Goal: Task Accomplishment & Management: Manage account settings

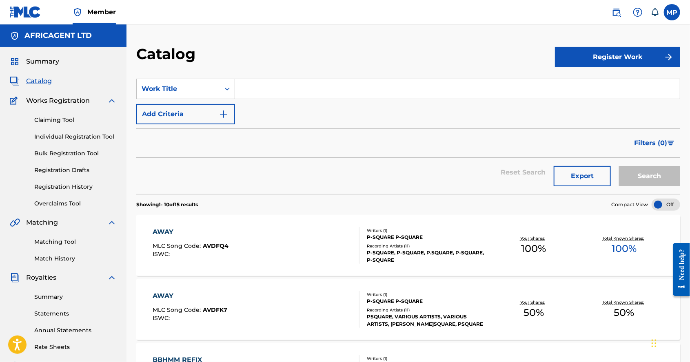
click at [673, 14] on label at bounding box center [671, 12] width 16 height 16
click at [672, 12] on input "MP [PERSON_NAME] [PERSON_NAME][EMAIL_ADDRESS][DOMAIN_NAME] Notification Prefere…" at bounding box center [672, 12] width 0 height 0
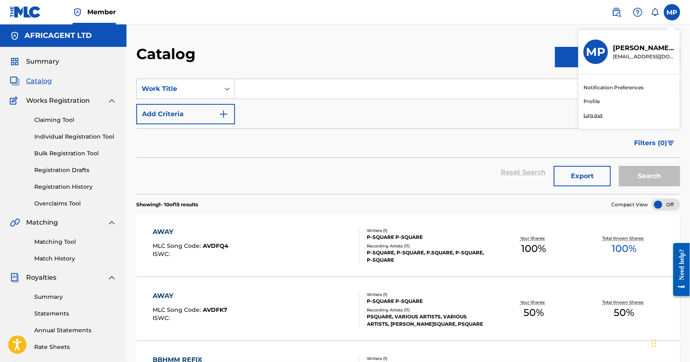
click at [597, 115] on p "Log out" at bounding box center [592, 115] width 19 height 7
click at [672, 12] on input "MP [PERSON_NAME] [PERSON_NAME][EMAIL_ADDRESS][DOMAIN_NAME] Notification Prefere…" at bounding box center [672, 12] width 0 height 0
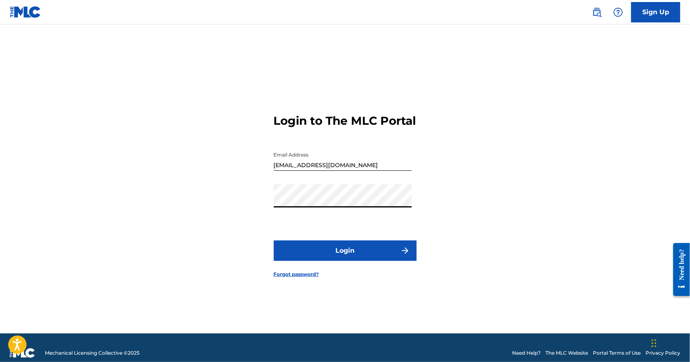
click at [395, 261] on button "Login" at bounding box center [345, 251] width 143 height 20
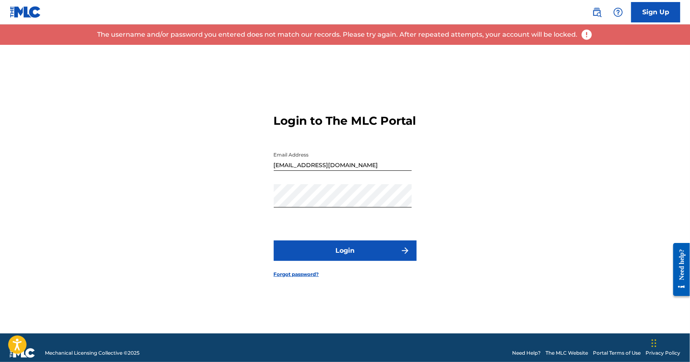
click at [337, 171] on input "[EMAIL_ADDRESS][DOMAIN_NAME]" at bounding box center [343, 159] width 138 height 23
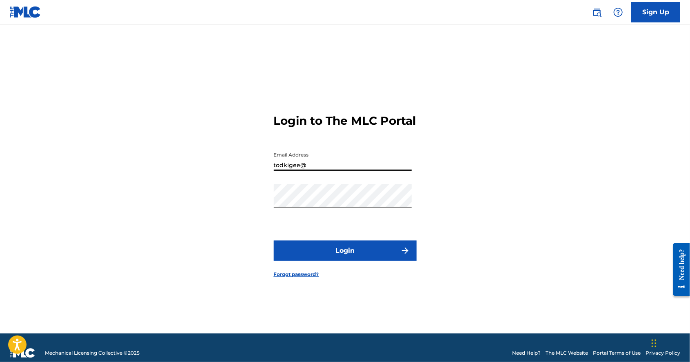
type input "todkigee"
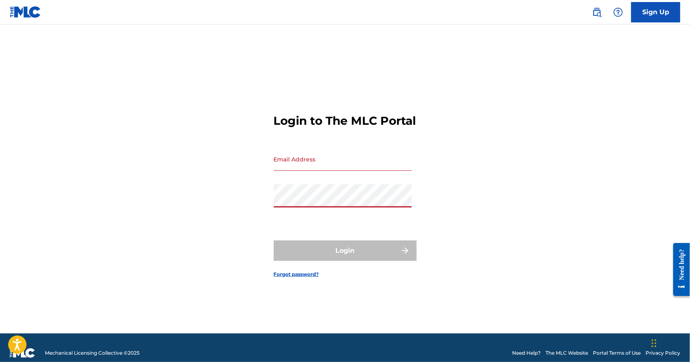
click at [393, 320] on form "Login to The MLC Portal Email Address Password Login Forgot password?" at bounding box center [345, 189] width 143 height 289
type input "[EMAIL_ADDRESS][DOMAIN_NAME]"
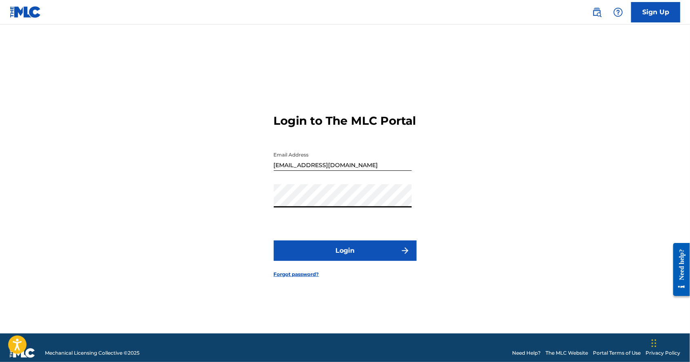
click at [361, 261] on button "Login" at bounding box center [345, 251] width 143 height 20
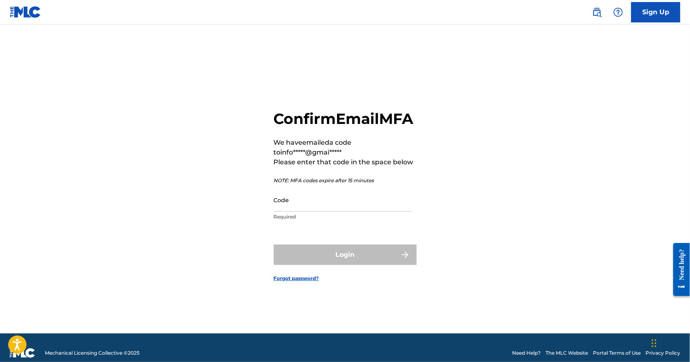
click at [322, 212] on input "Code" at bounding box center [343, 199] width 138 height 23
paste input "619454"
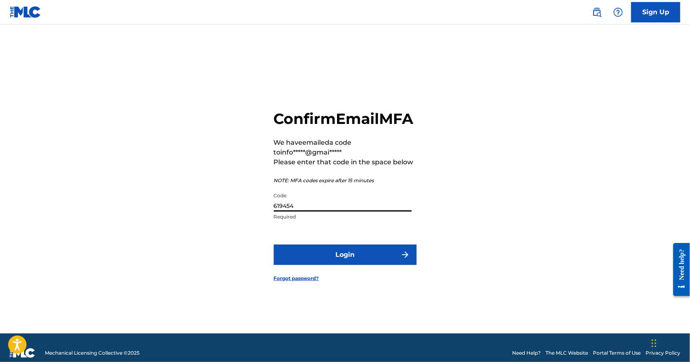
type input "619454"
click at [356, 265] on button "Login" at bounding box center [345, 255] width 143 height 20
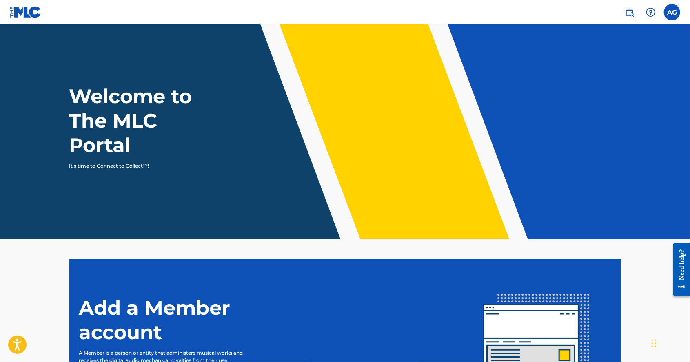
click at [678, 9] on label at bounding box center [671, 12] width 16 height 16
click at [672, 12] on input "[PERSON_NAME] GEMMA [EMAIL_ADDRESS][DOMAIN_NAME] Profile Log out" at bounding box center [672, 12] width 0 height 0
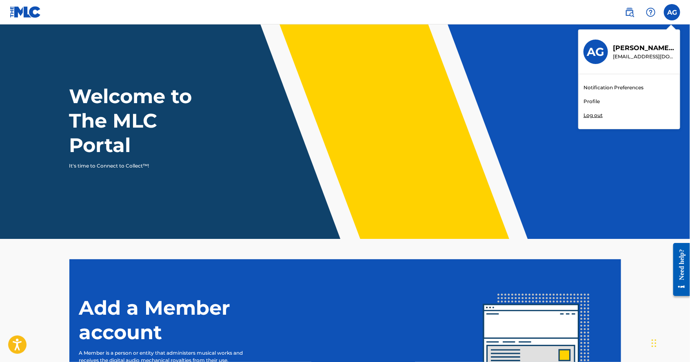
click at [591, 115] on div "AG [PERSON_NAME] GEMMA [EMAIL_ADDRESS][DOMAIN_NAME] Notification Preferences Pr…" at bounding box center [345, 233] width 690 height 467
